Goal: Contribute content

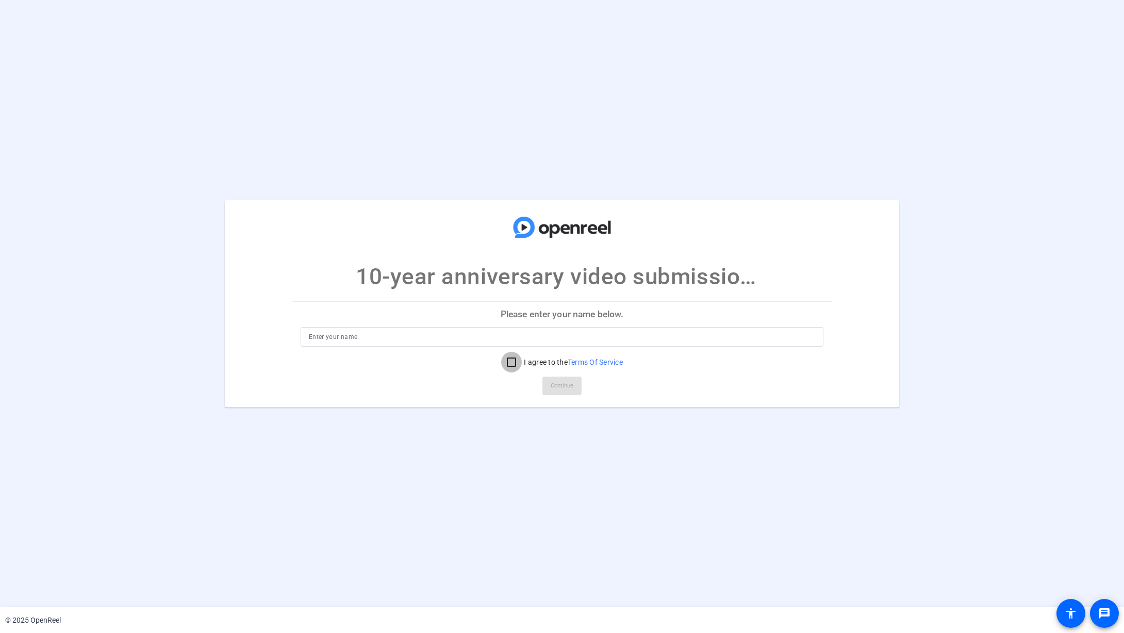
click at [510, 363] on input "I agree to the Terms Of Service" at bounding box center [511, 362] width 21 height 21
checkbox input "true"
click at [400, 334] on input at bounding box center [562, 337] width 506 height 12
type input "Mattie Connelly"
click at [569, 385] on span "Continue" at bounding box center [562, 385] width 23 height 15
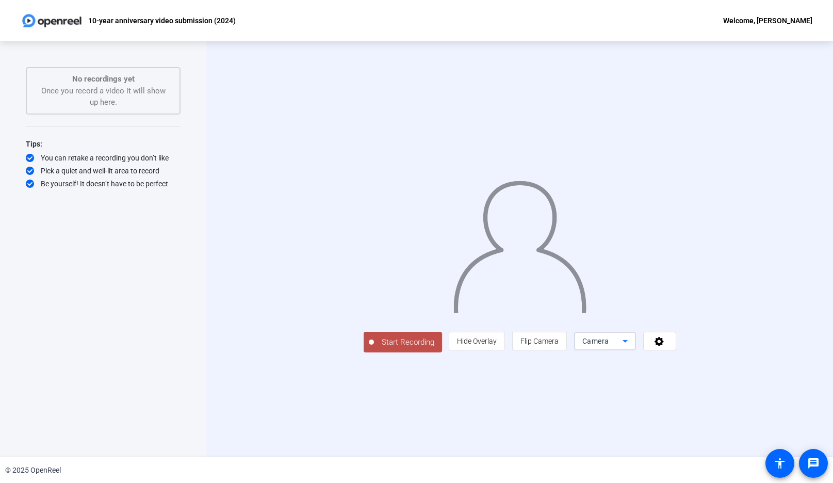
click at [631, 347] on icon at bounding box center [625, 341] width 12 height 12
click at [729, 403] on div at bounding box center [416, 241] width 833 height 483
click at [665, 346] on icon at bounding box center [659, 341] width 12 height 10
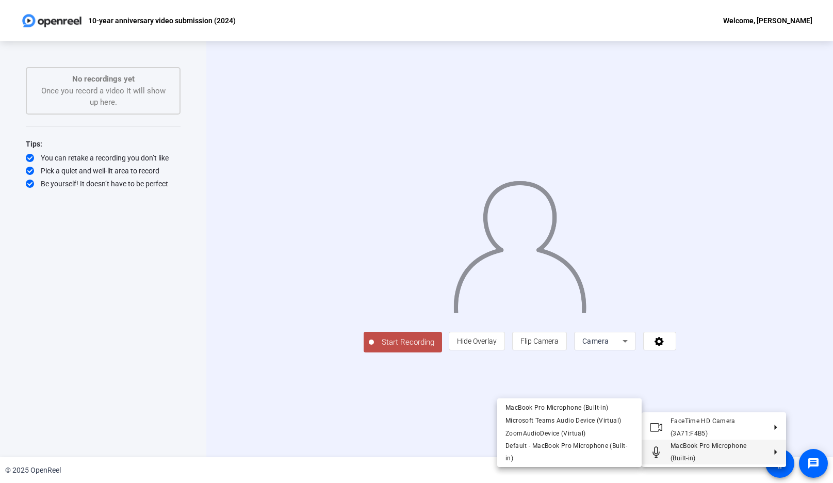
click at [431, 443] on div at bounding box center [416, 241] width 833 height 483
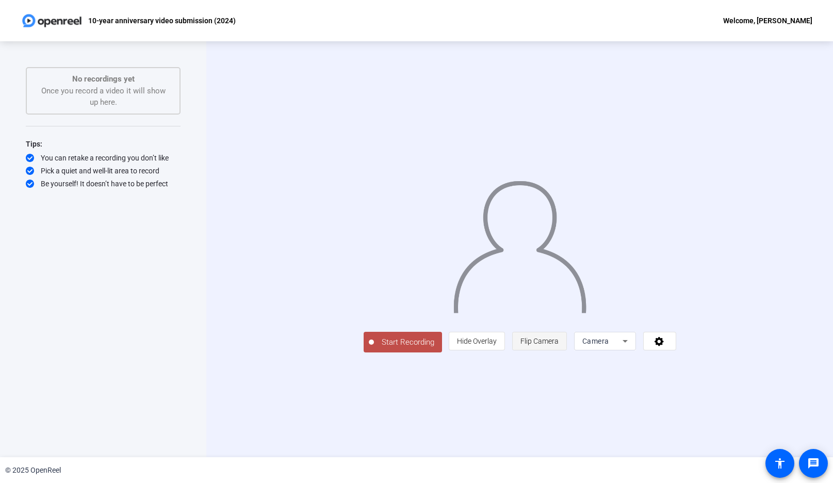
click at [559, 345] on span "Flip Camera" at bounding box center [539, 341] width 38 height 8
click at [566, 353] on span at bounding box center [540, 341] width 54 height 25
click at [374, 348] on span "Start Recording" at bounding box center [408, 342] width 68 height 12
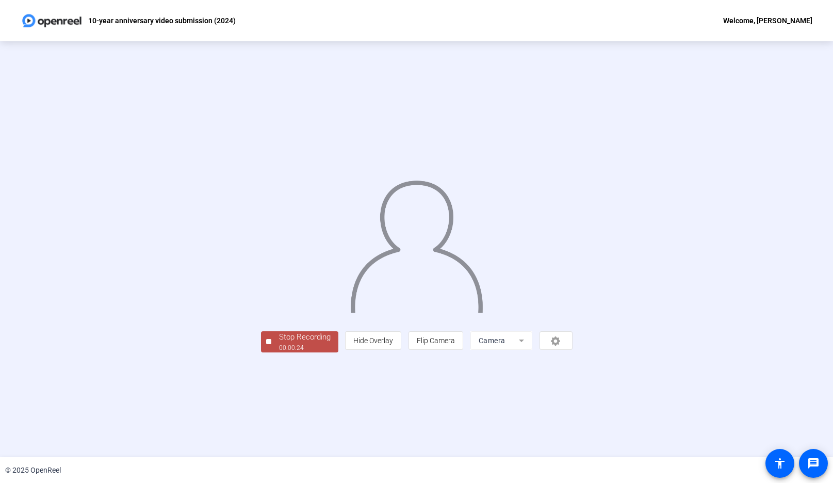
click at [279, 352] on div "00:00:24" at bounding box center [305, 347] width 52 height 9
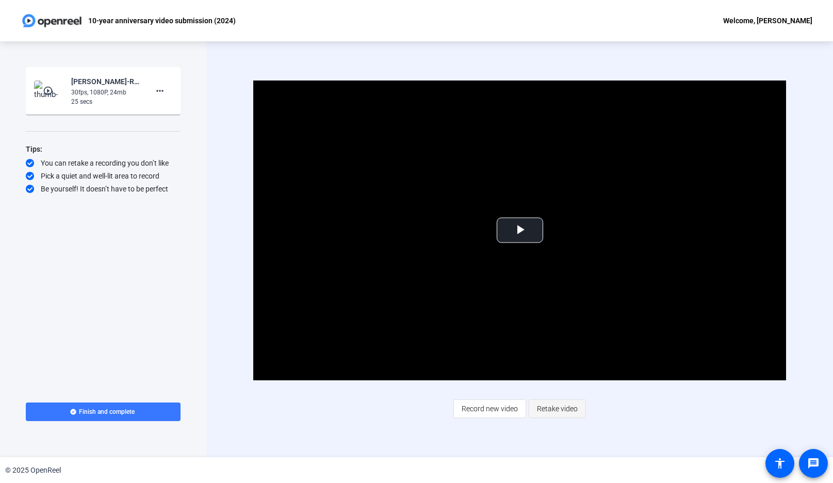
click at [547, 408] on span "Retake video" at bounding box center [557, 409] width 41 height 20
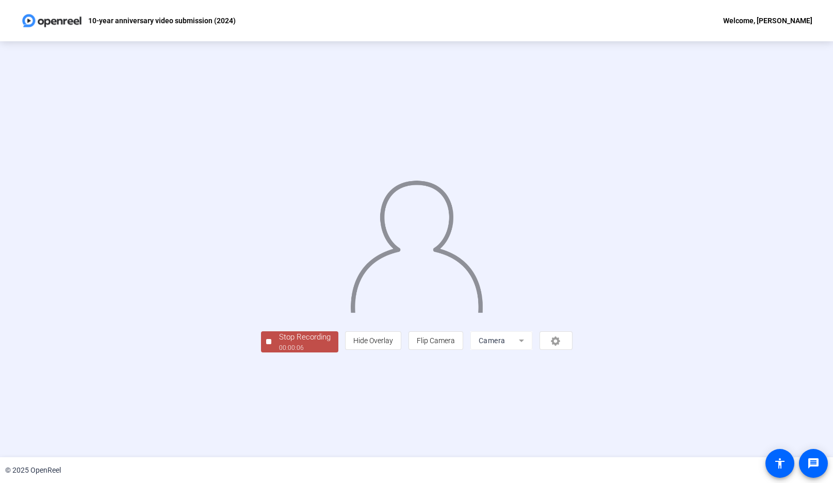
click at [266, 344] on div at bounding box center [268, 341] width 5 height 5
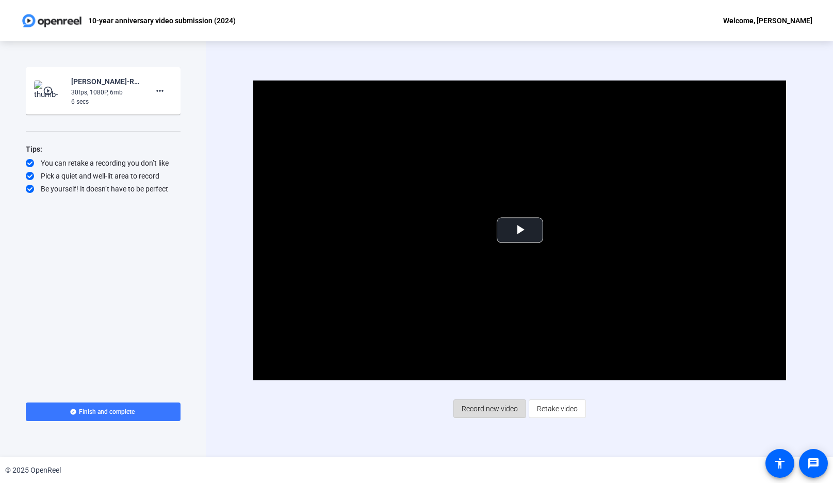
click at [483, 405] on span "Record new video" at bounding box center [490, 409] width 56 height 20
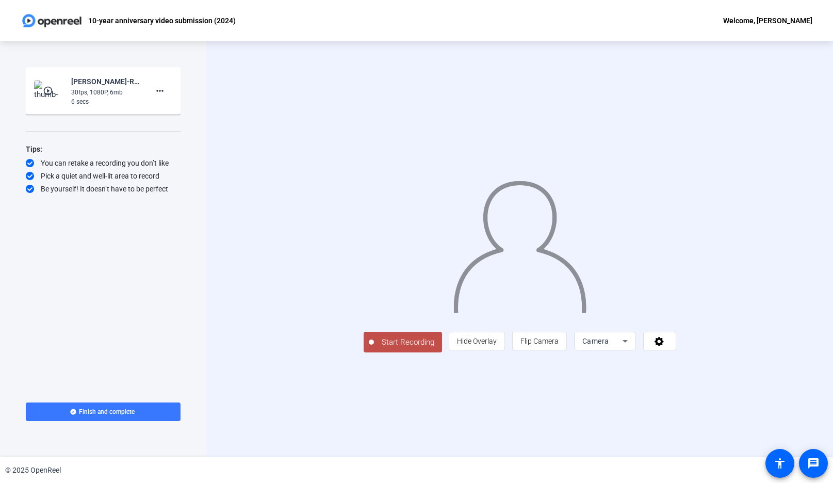
click at [374, 348] on span "Start Recording" at bounding box center [408, 342] width 68 height 12
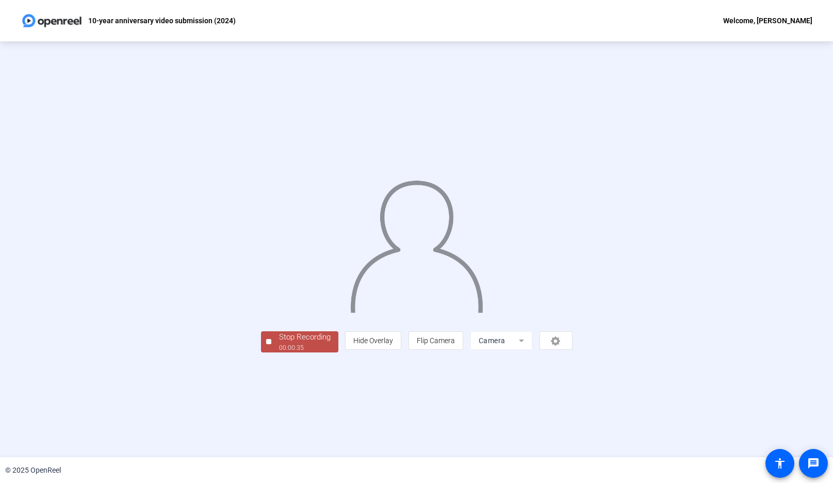
click at [261, 352] on button "Stop Recording 00:00:35" at bounding box center [299, 341] width 77 height 21
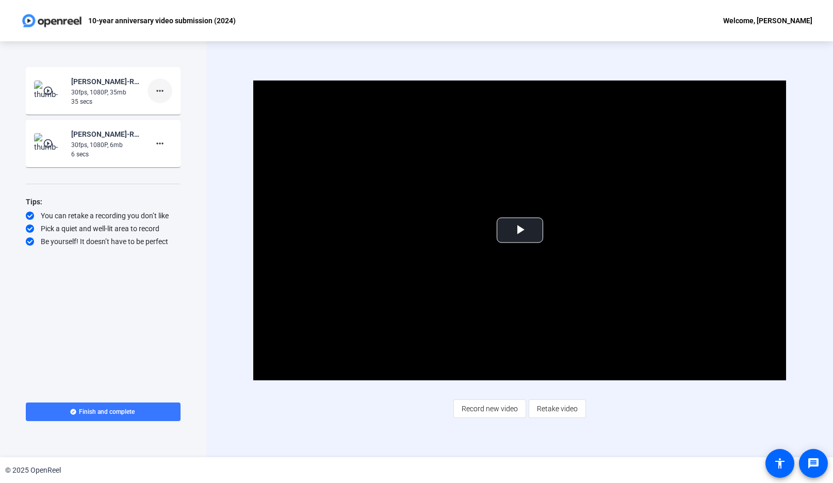
click at [161, 91] on mat-icon "more_horiz" at bounding box center [160, 91] width 12 height 12
click at [168, 113] on span "Delete clip" at bounding box center [176, 112] width 41 height 12
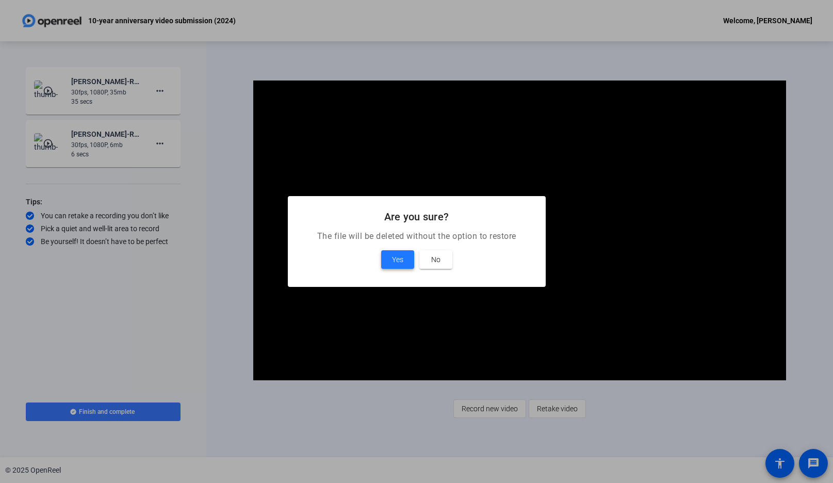
click at [397, 259] on span "Yes" at bounding box center [397, 259] width 11 height 12
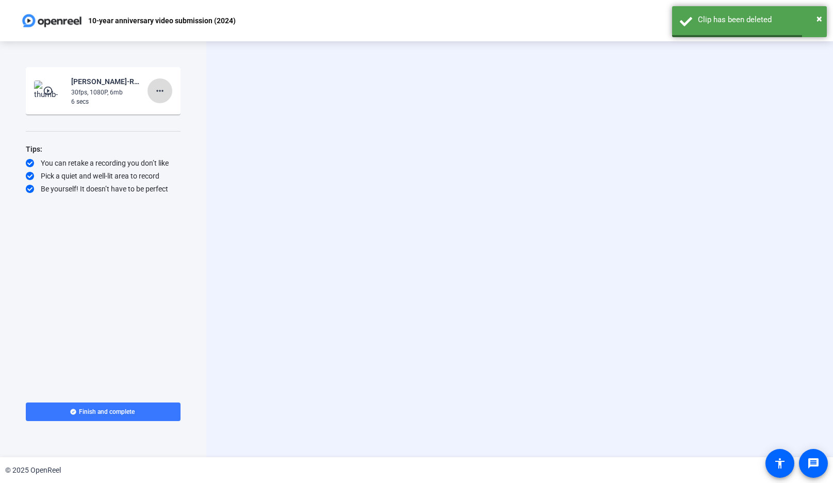
click at [160, 88] on mat-icon "more_horiz" at bounding box center [160, 91] width 12 height 12
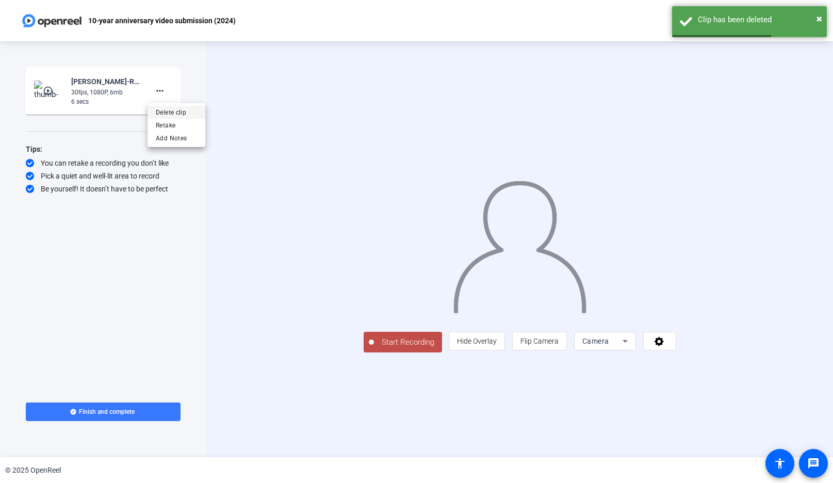
click at [170, 113] on span "Delete clip" at bounding box center [176, 112] width 41 height 12
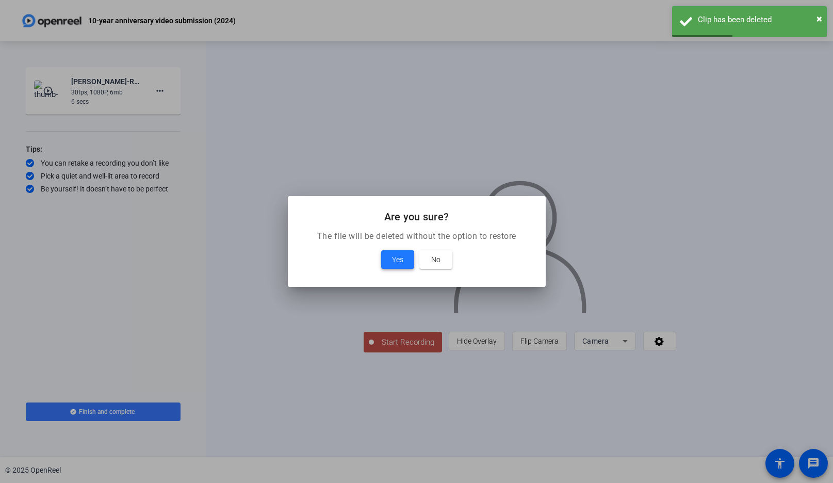
click at [395, 263] on span "Yes" at bounding box center [397, 259] width 11 height 12
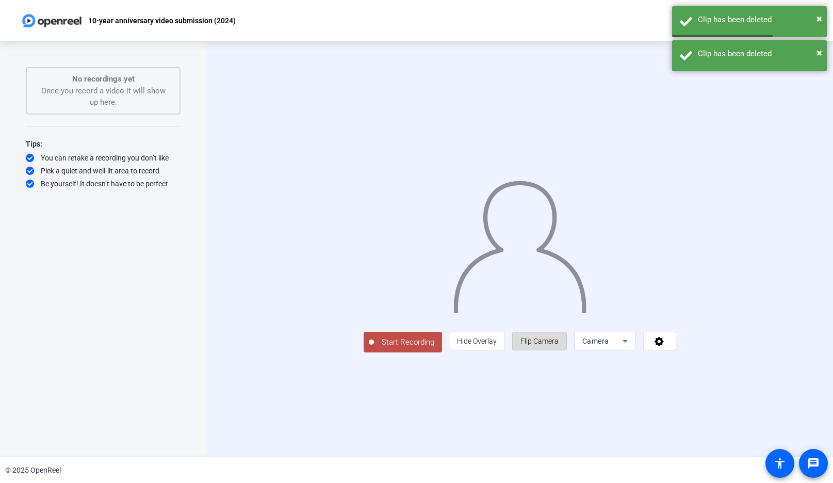
click at [559, 345] on span "Flip Camera" at bounding box center [539, 341] width 38 height 8
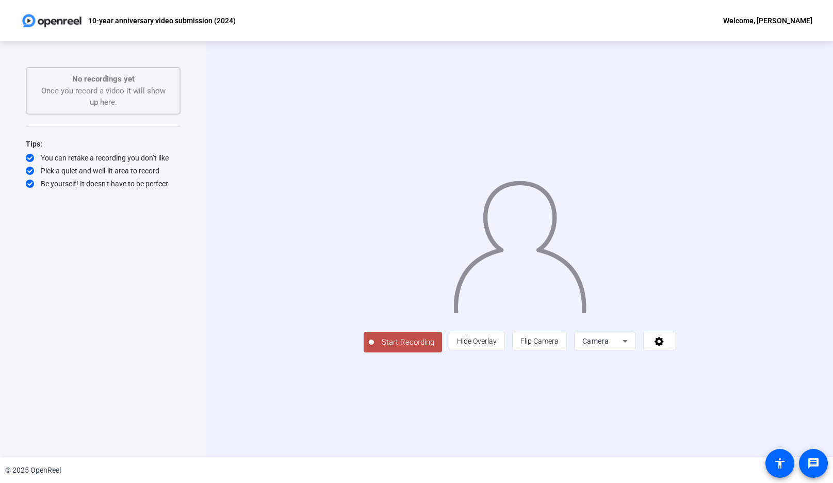
click at [374, 348] on span "Start Recording" at bounding box center [408, 342] width 68 height 12
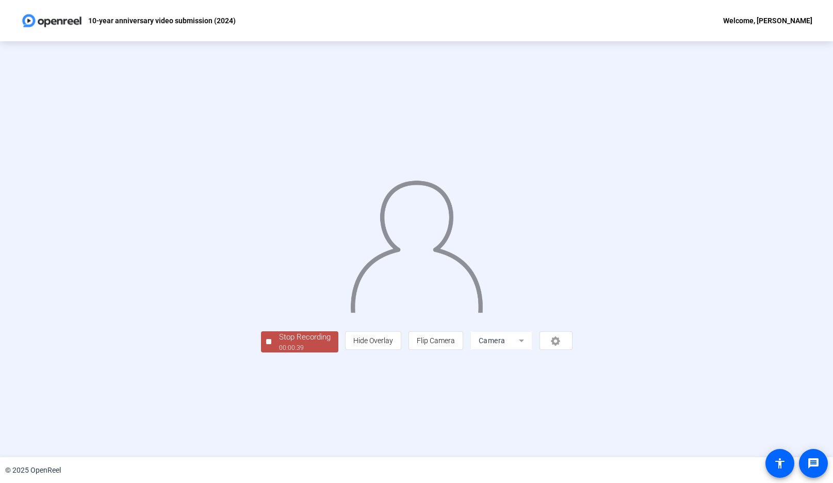
click at [266, 344] on div at bounding box center [268, 341] width 5 height 5
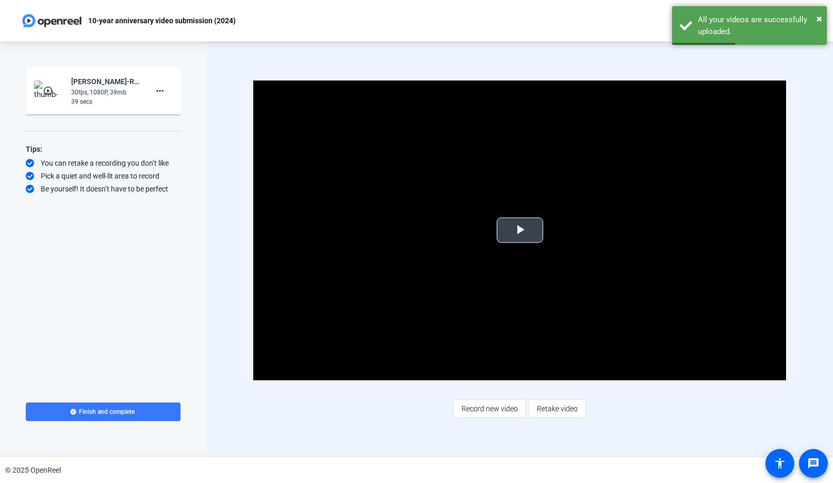
click at [520, 230] on span "Video Player" at bounding box center [520, 230] width 0 height 0
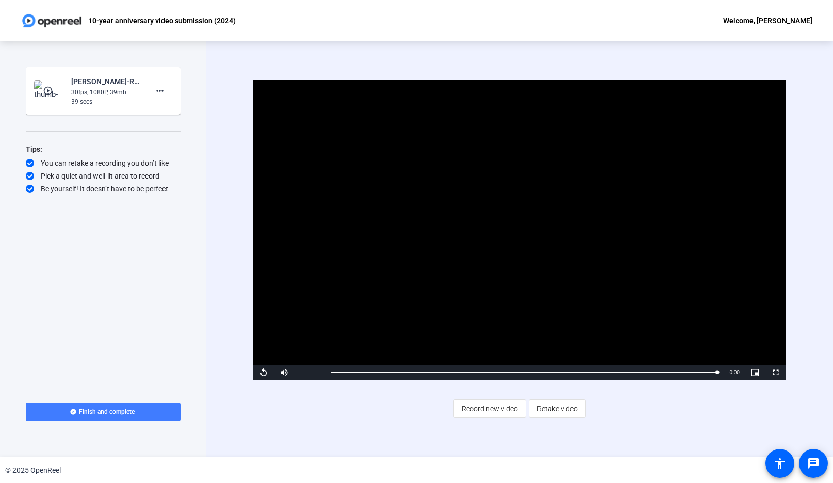
click at [130, 409] on span "Finish and complete" at bounding box center [107, 411] width 56 height 8
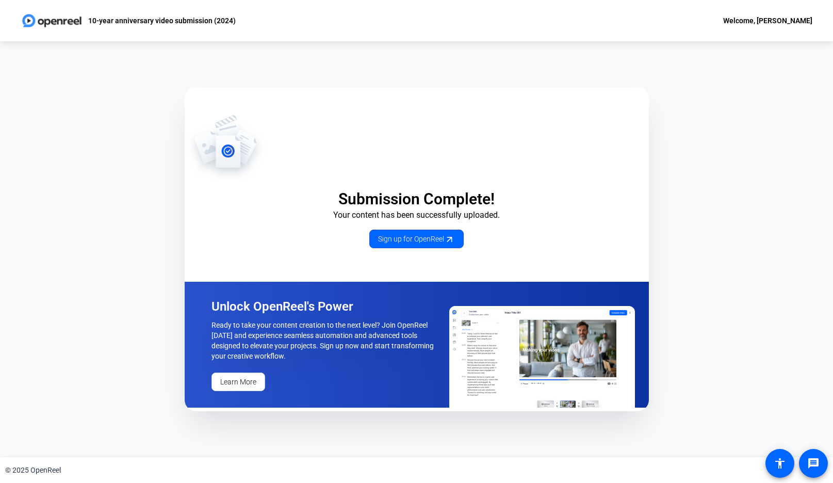
click at [47, 26] on img at bounding box center [52, 20] width 62 height 21
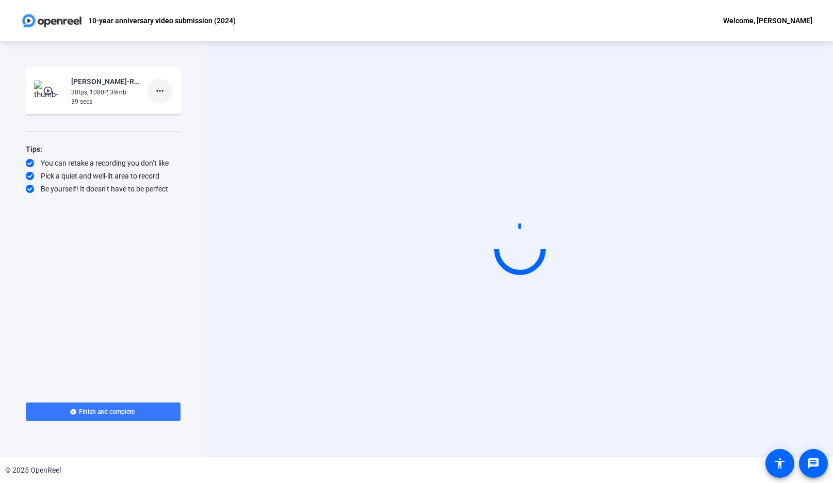
click at [162, 88] on mat-icon "more_horiz" at bounding box center [160, 91] width 12 height 12
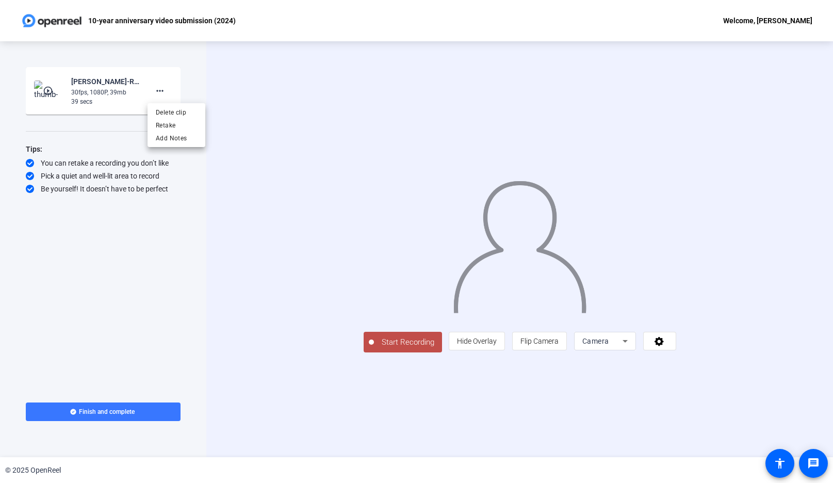
click at [208, 71] on div at bounding box center [416, 241] width 833 height 483
